Goal: Transaction & Acquisition: Book appointment/travel/reservation

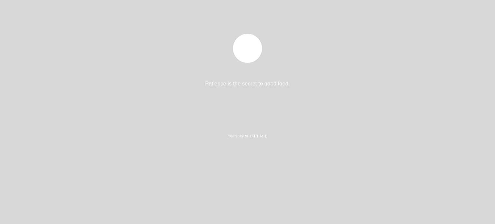
select select "pt"
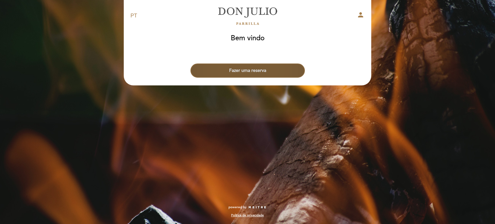
click at [272, 66] on button "Fazer uma reserva" at bounding box center [248, 71] width 115 height 14
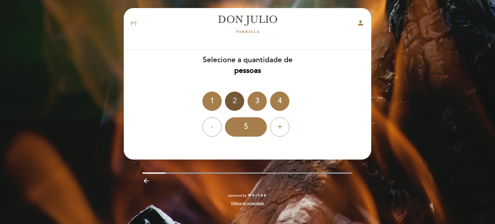
click at [239, 96] on div "2" at bounding box center [234, 101] width 19 height 19
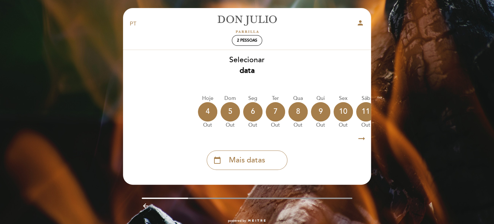
click at [361, 139] on icon "arrow_right_alt" at bounding box center [361, 139] width 10 height 14
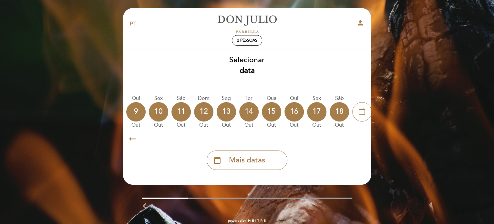
scroll to position [0, 188]
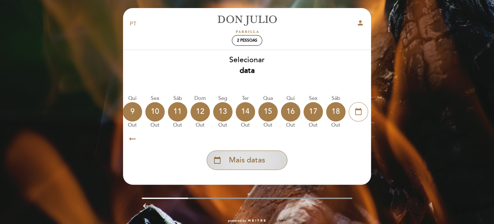
click at [269, 160] on div "calendar_today Mais datas" at bounding box center [246, 160] width 81 height 19
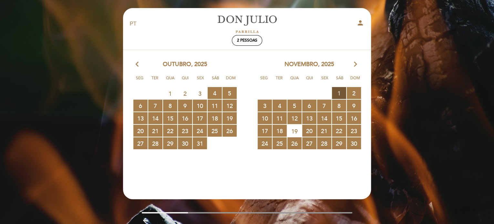
click at [333, 92] on span "1 RESERVAS DISPONÍVEIS" at bounding box center [339, 93] width 14 height 12
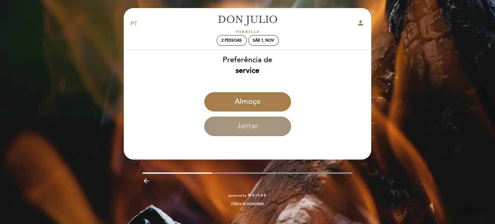
click at [231, 126] on button "Jantar" at bounding box center [248, 126] width 87 height 19
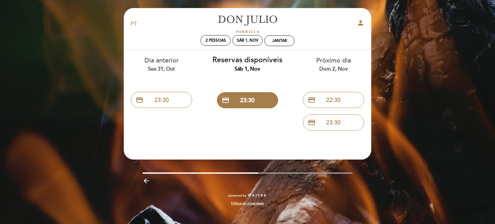
click at [328, 61] on div "Próximo dia Dom 2, nov" at bounding box center [333, 64] width 76 height 16
click at [333, 60] on div "Próximo dia Dom 2, nov" at bounding box center [333, 64] width 76 height 16
click at [331, 70] on div "Dom 2, nov" at bounding box center [333, 68] width 76 height 7
click at [330, 100] on button "credit_card 22:30" at bounding box center [333, 100] width 61 height 16
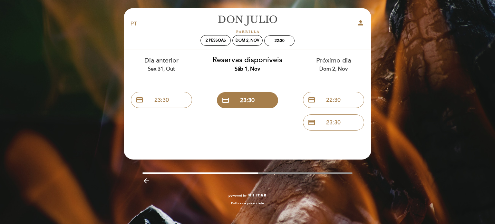
click at [148, 179] on icon "arrow_backward" at bounding box center [147, 181] width 8 height 8
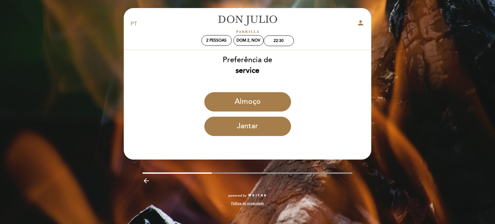
click at [147, 179] on icon "arrow_backward" at bounding box center [147, 181] width 8 height 8
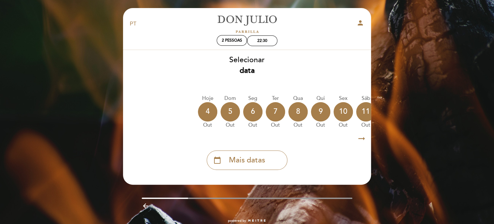
click at [361, 139] on icon "arrow_right_alt" at bounding box center [361, 139] width 10 height 14
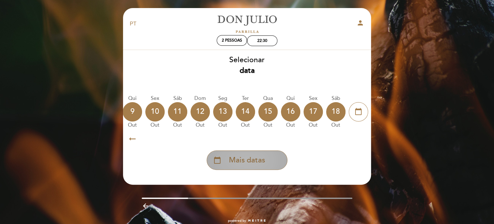
click at [270, 161] on div "calendar_today Mais datas" at bounding box center [246, 160] width 81 height 19
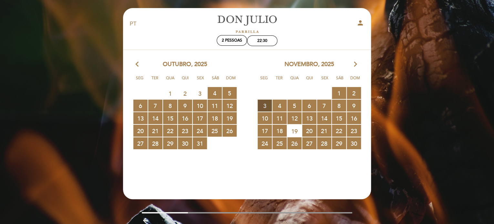
click at [268, 107] on span "3 RESERVAS DISPONÍVEIS" at bounding box center [264, 106] width 14 height 12
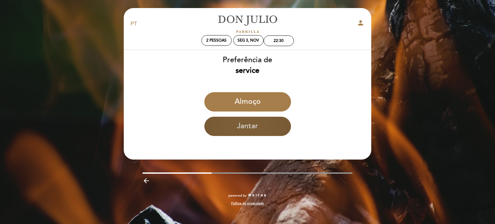
click at [253, 128] on button "Jantar" at bounding box center [248, 126] width 87 height 19
